Goal: Navigation & Orientation: Find specific page/section

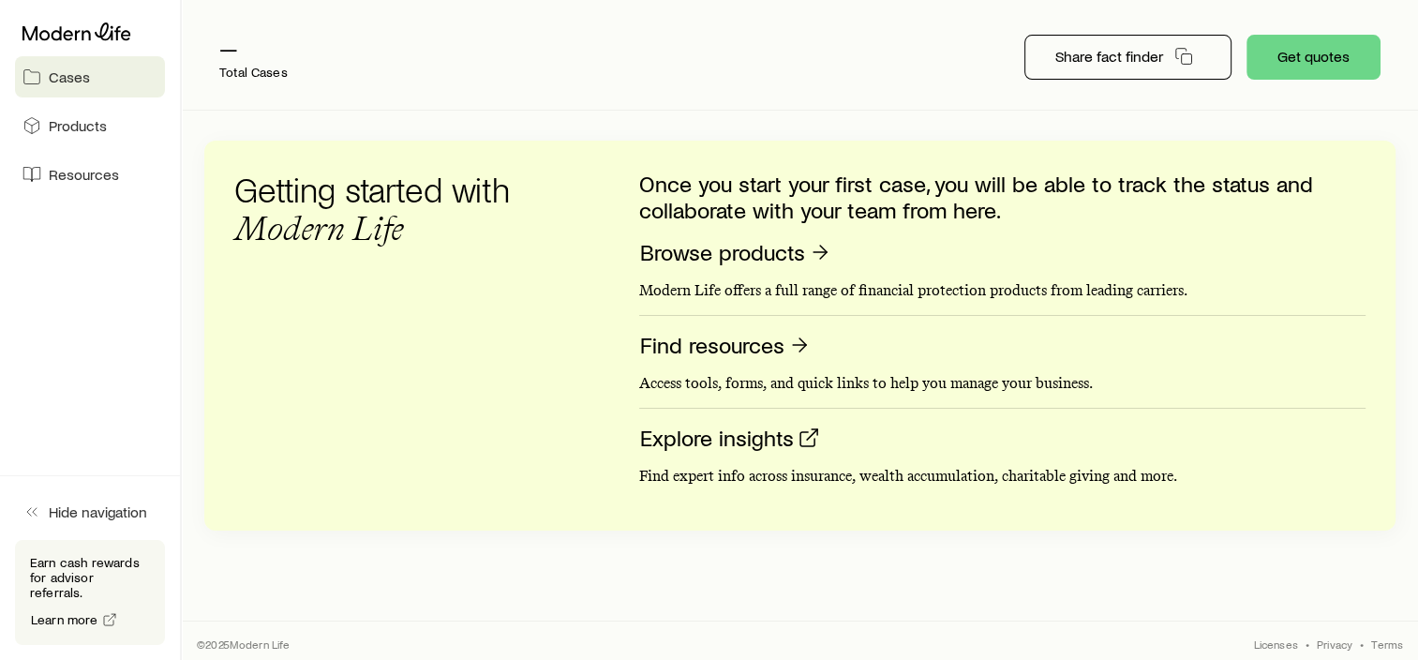
scroll to position [253, 0]
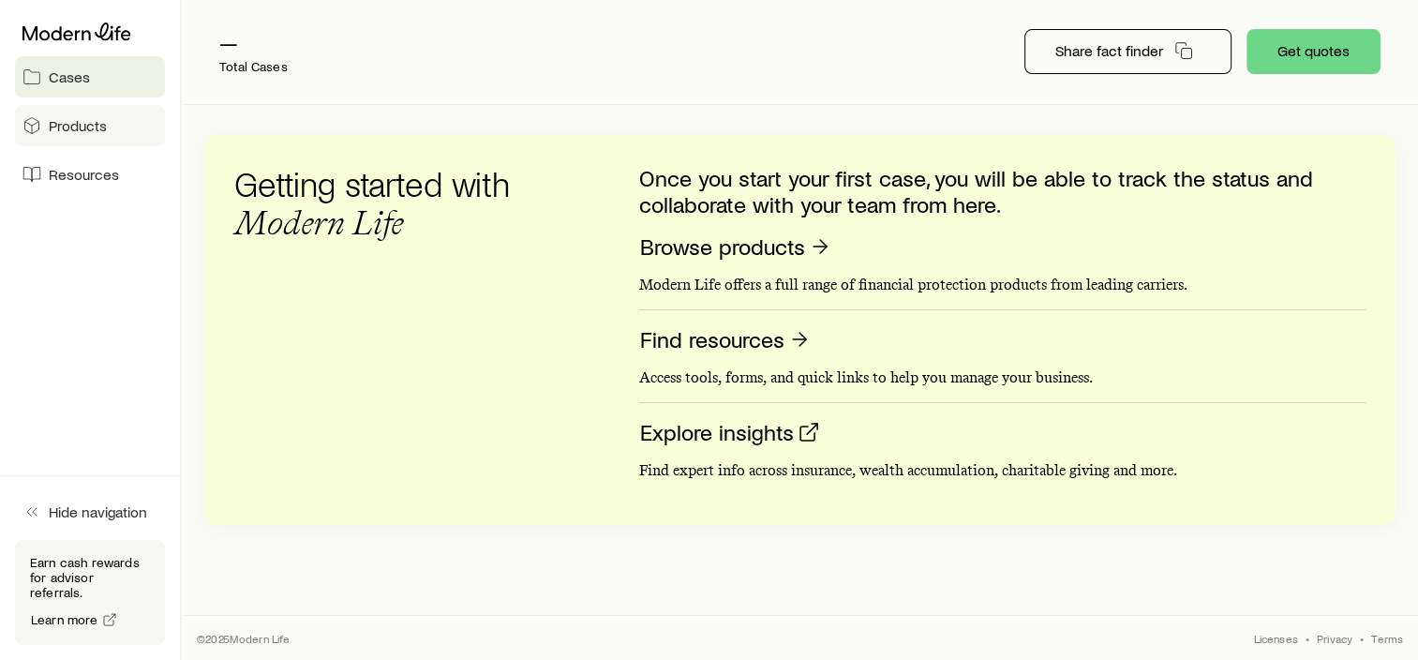
click at [117, 131] on link "Products" at bounding box center [90, 125] width 150 height 41
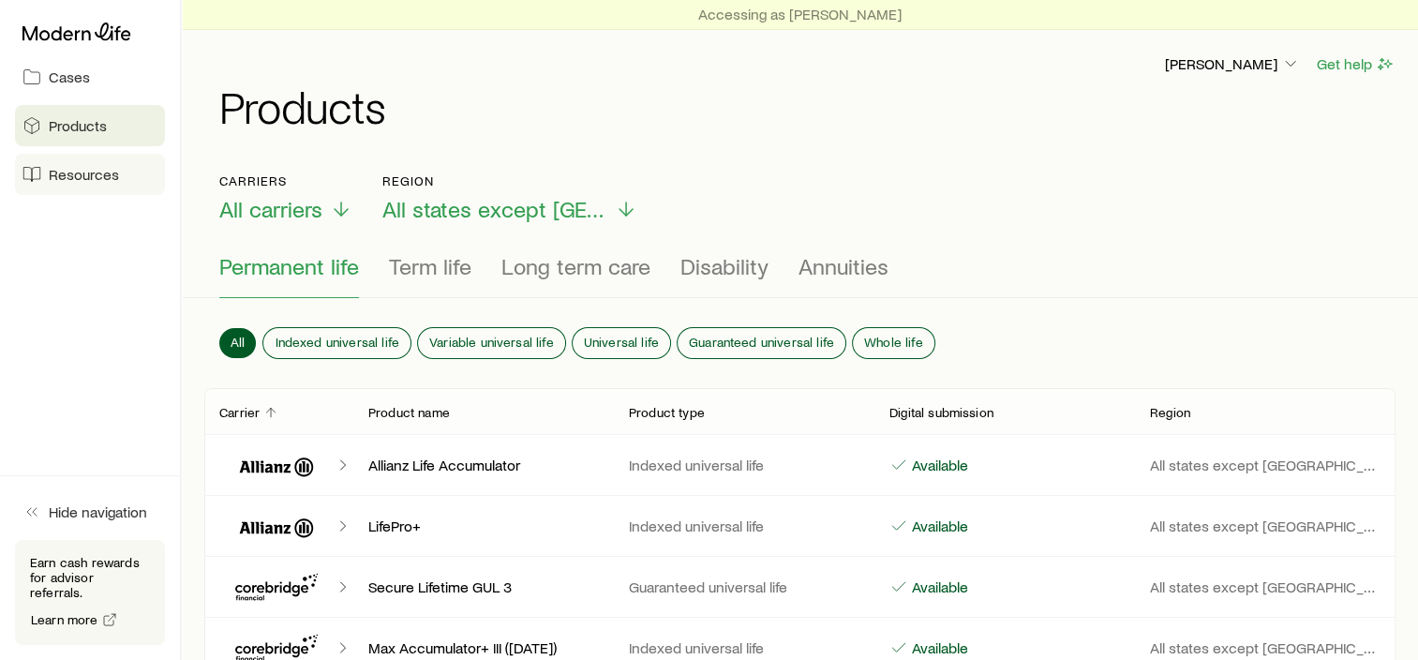
click at [145, 186] on link "Resources" at bounding box center [90, 174] width 150 height 41
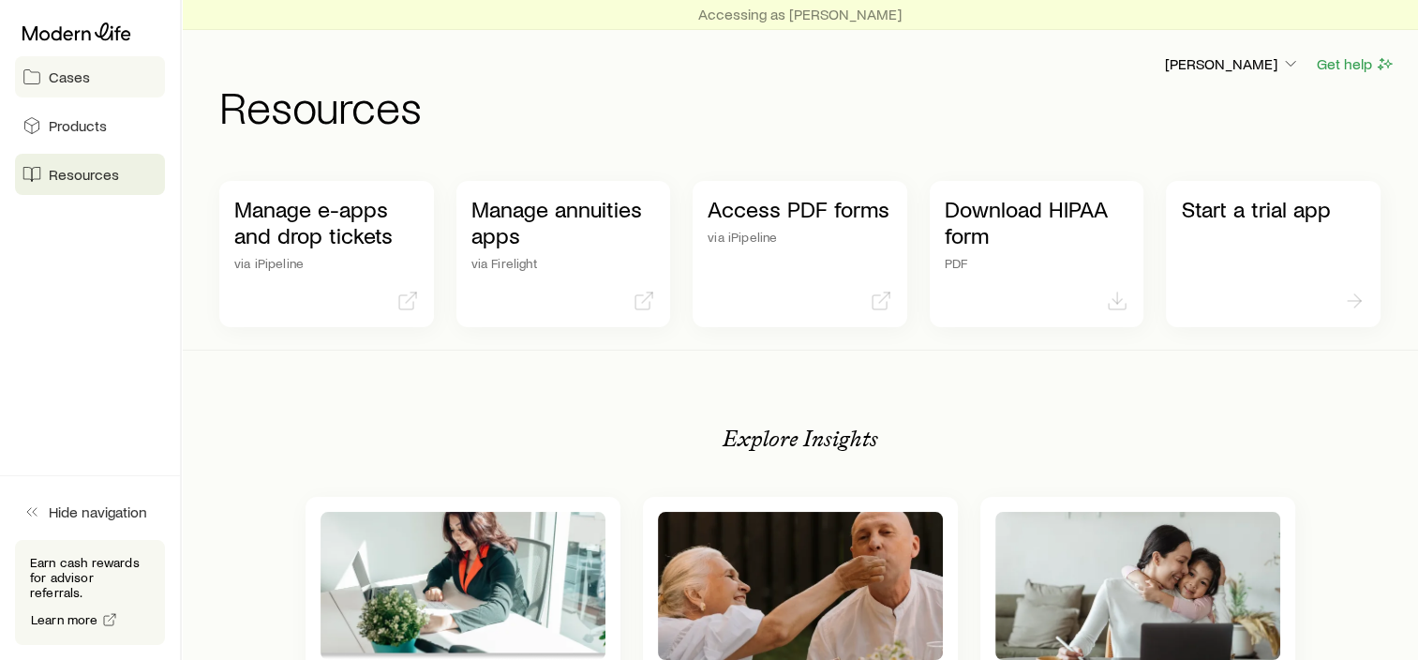
click at [47, 74] on link "Cases" at bounding box center [90, 76] width 150 height 41
